Goal: Task Accomplishment & Management: Manage account settings

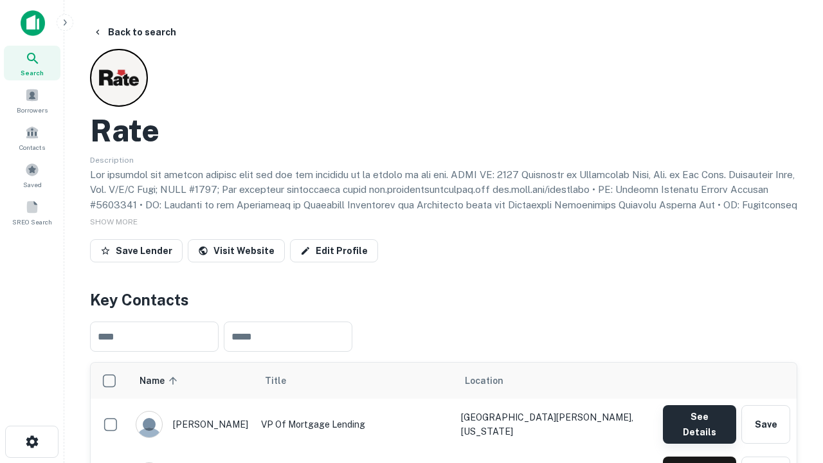
click at [699, 418] on button "See Details" at bounding box center [699, 424] width 73 height 39
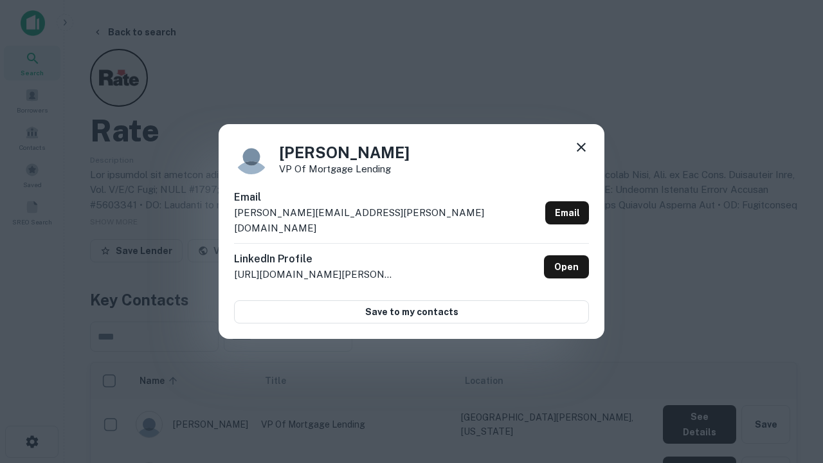
click at [581, 155] on icon at bounding box center [581, 147] width 15 height 15
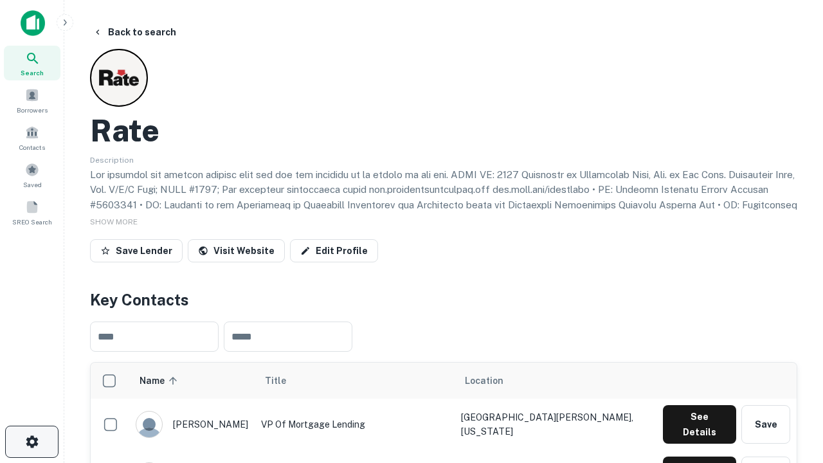
click at [32, 442] on icon "button" at bounding box center [31, 441] width 15 height 15
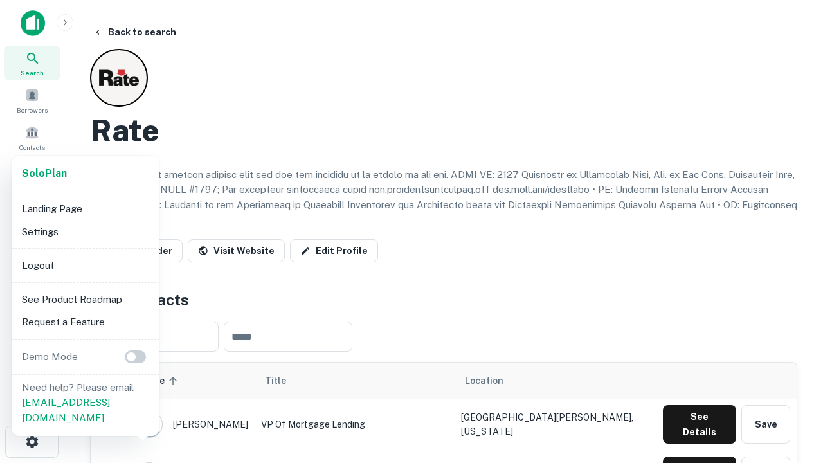
click at [85, 265] on li "Logout" at bounding box center [86, 265] width 138 height 23
